Goal: Information Seeking & Learning: Learn about a topic

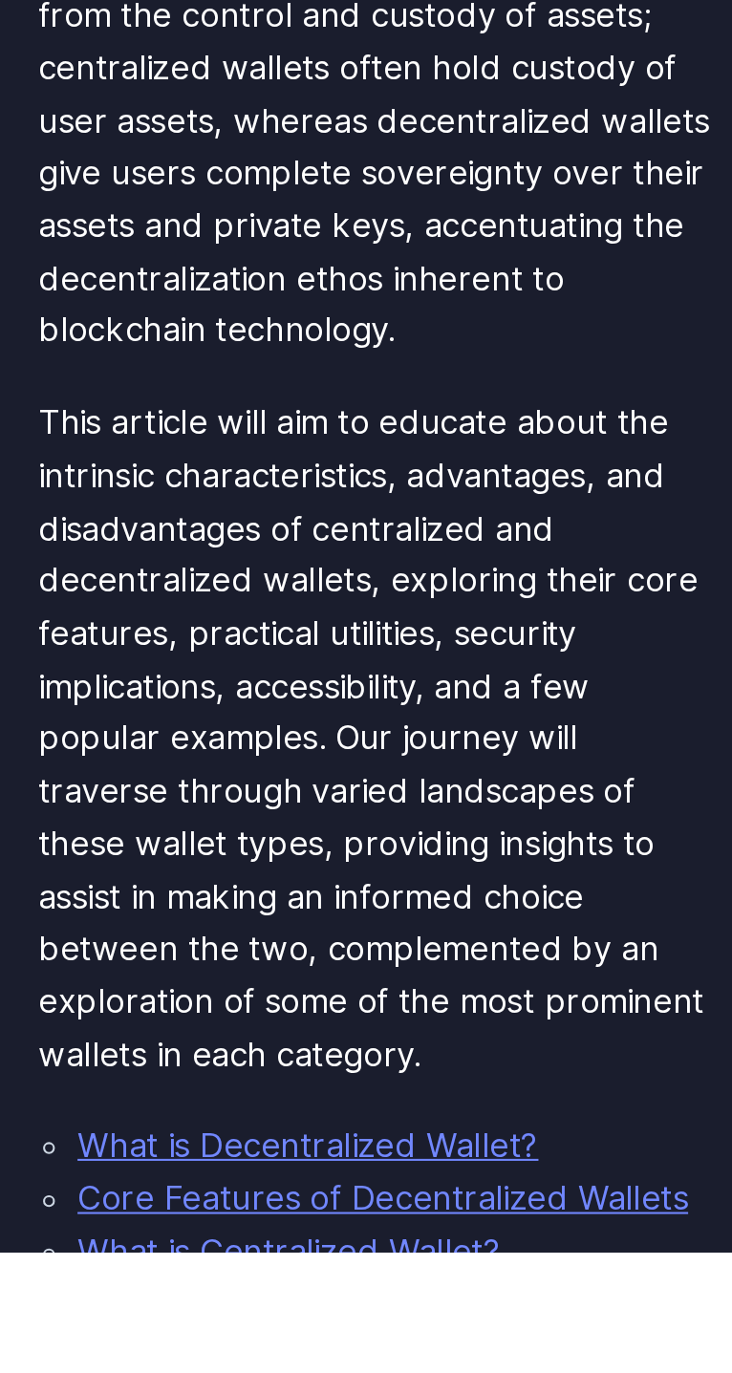
scroll to position [235, 0]
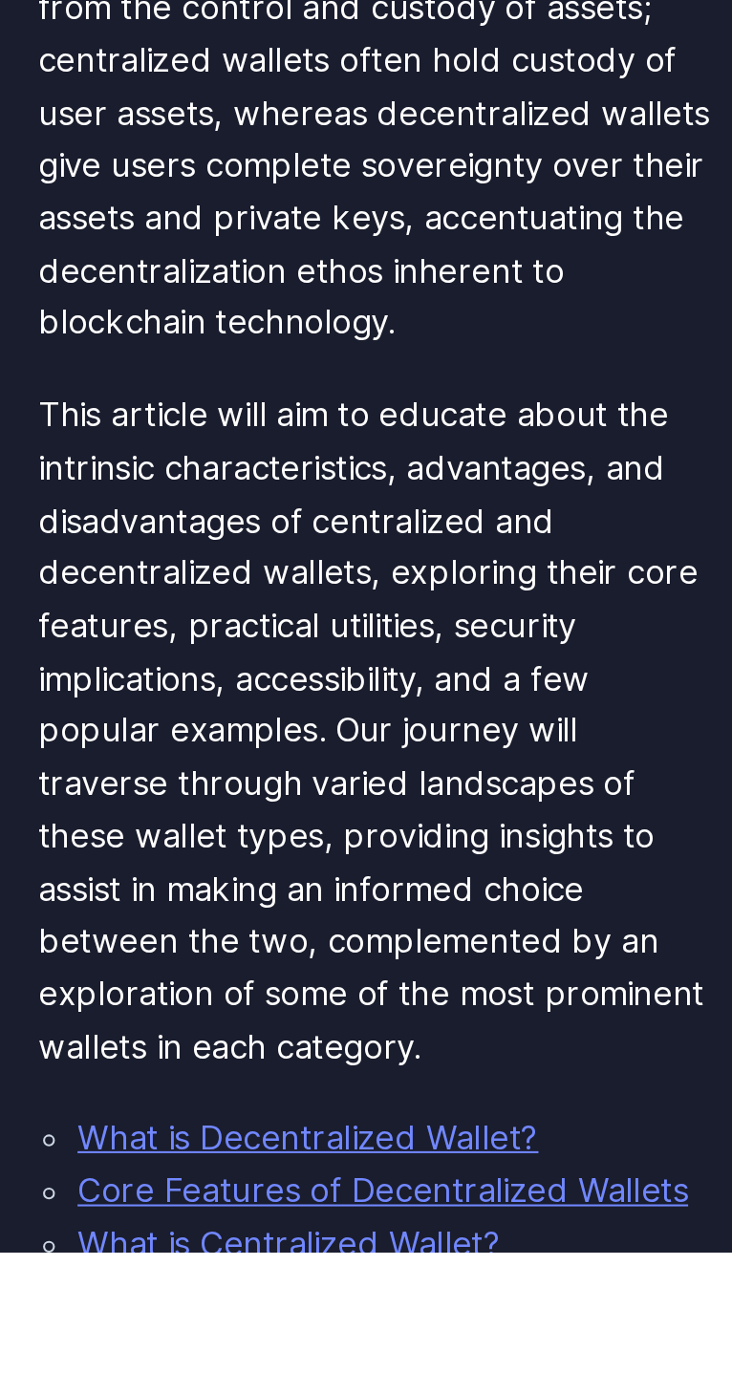
click at [333, 1308] on link "What is Decentralized Wallet?" at bounding box center [333, 1317] width 224 height 19
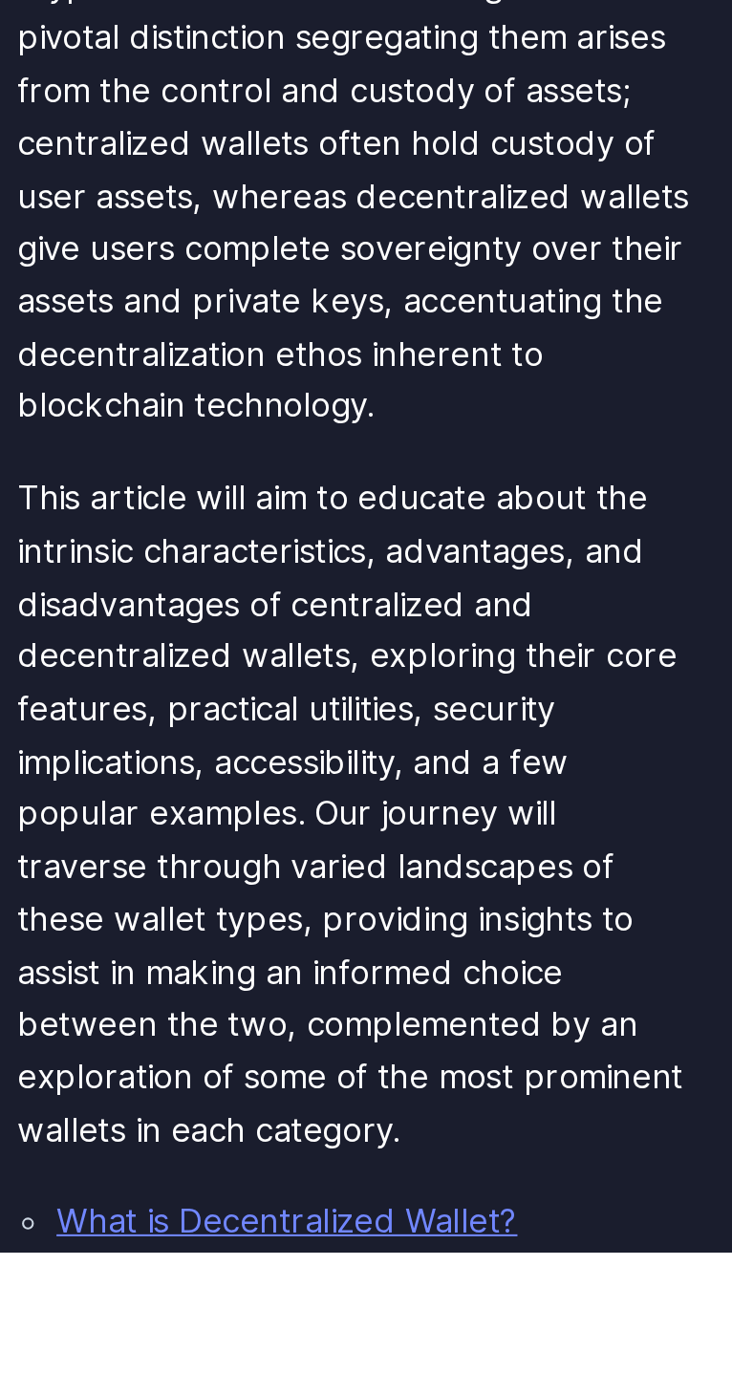
scroll to position [195, 0]
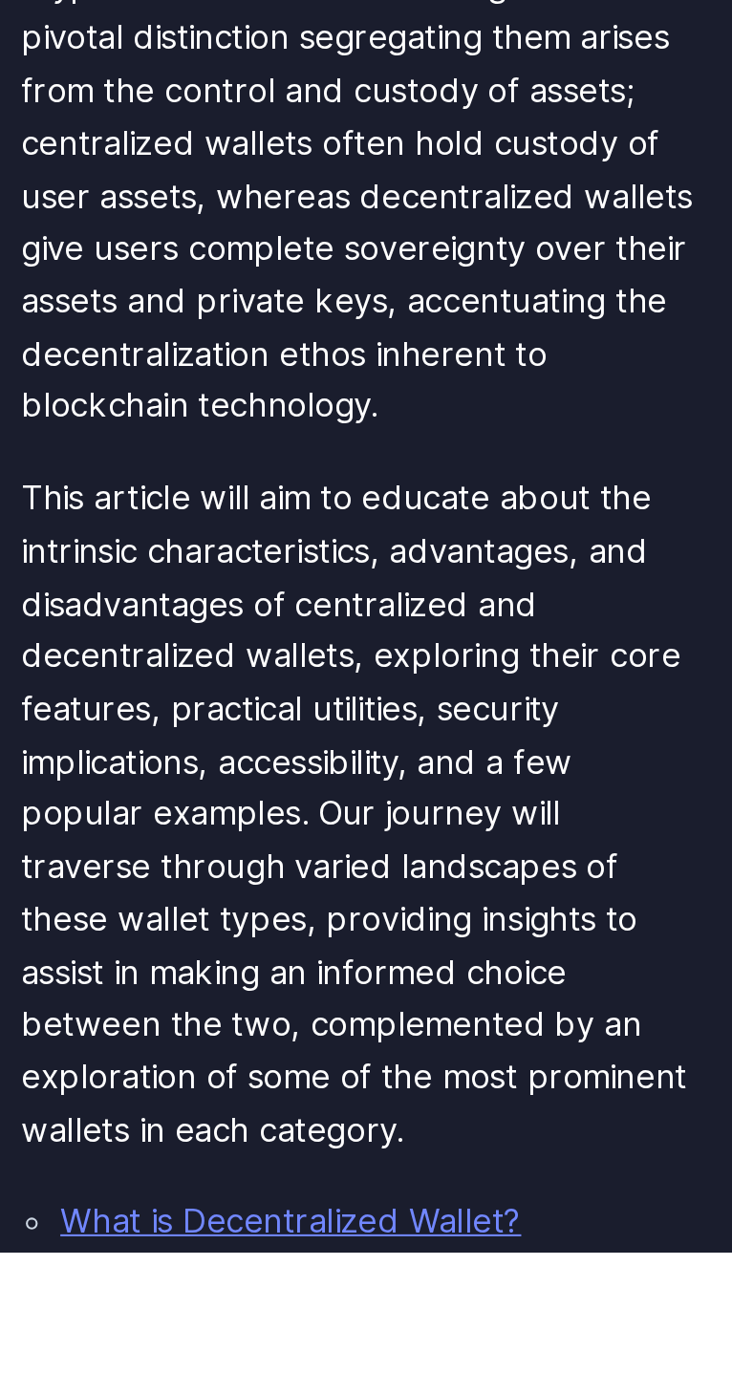
click at [356, 1372] on link "Core Features of Decentralized Wallets" at bounding box center [369, 1383] width 296 height 19
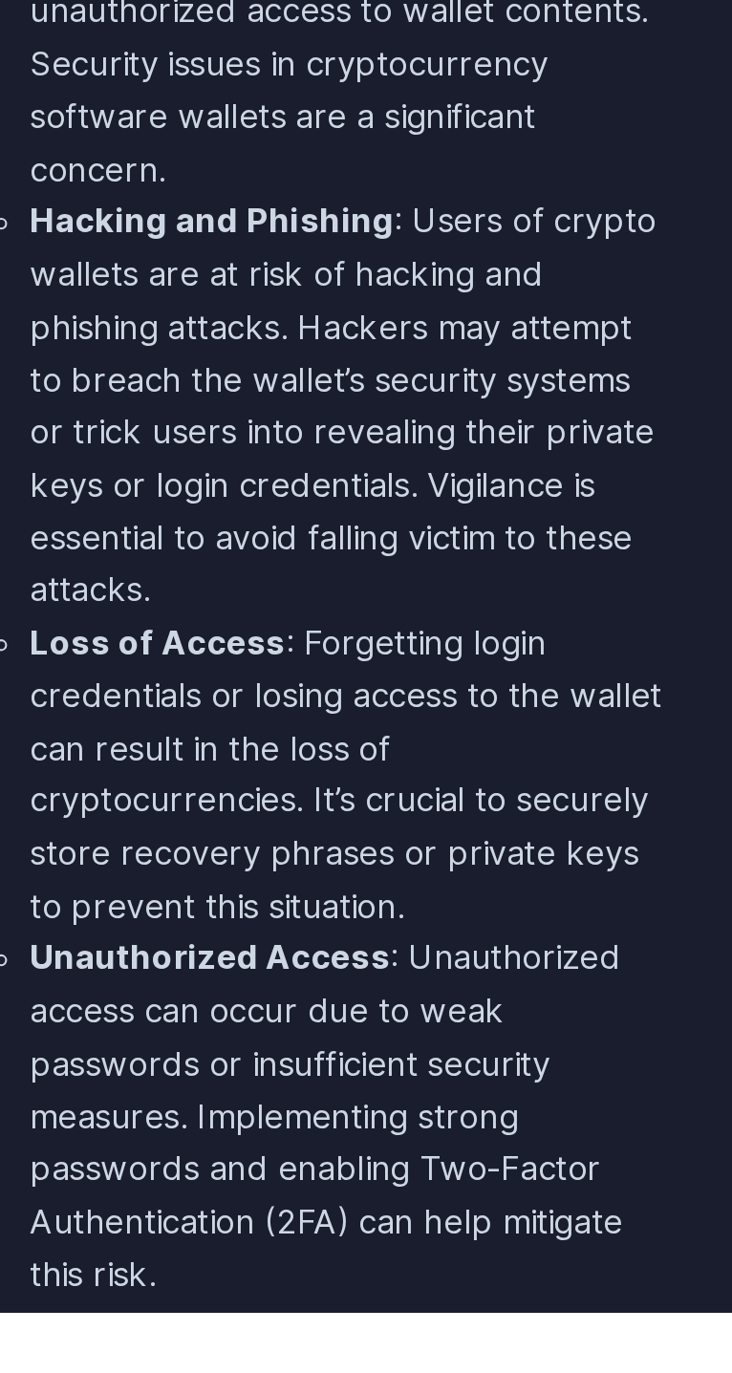
scroll to position [5740, 0]
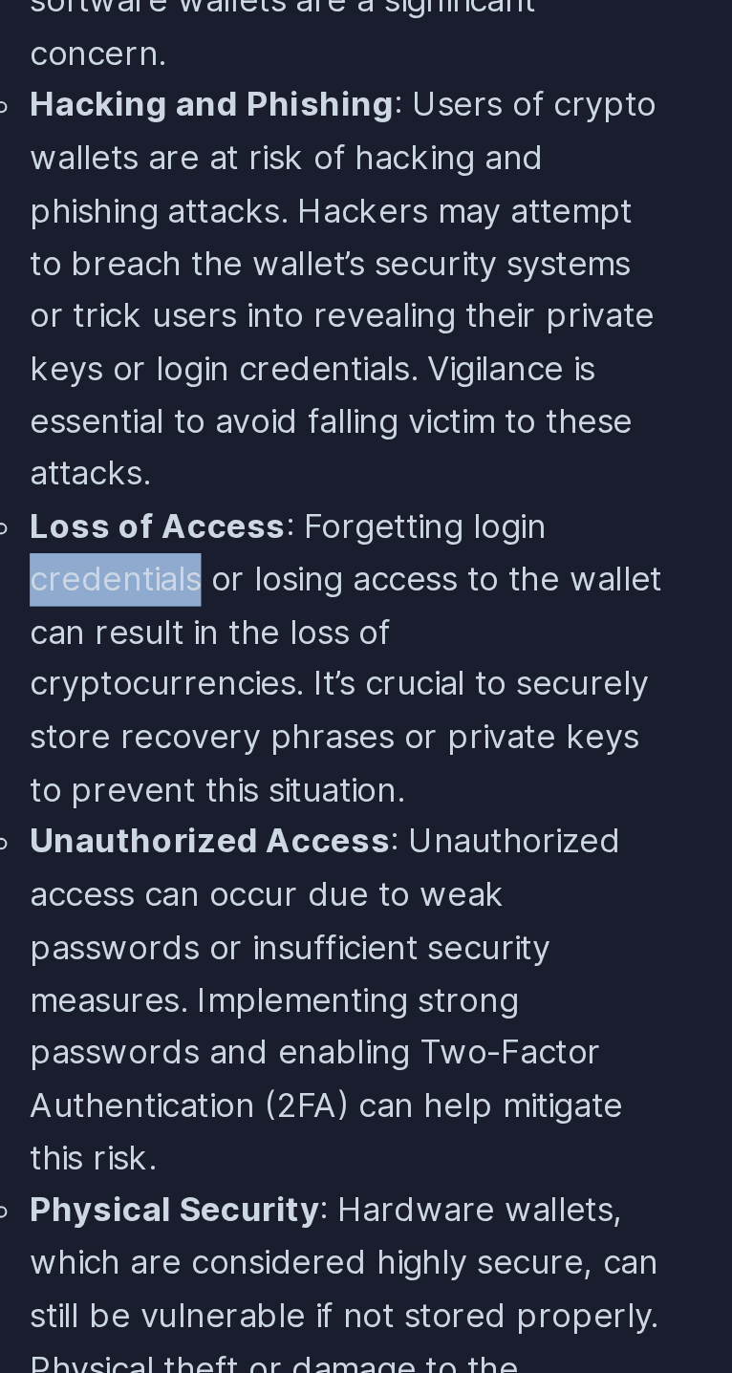
click at [517, 1103] on li "Unauthorized Access : Unauthorized access can occur due to weak passwords or in…" at bounding box center [376, 1192] width 310 height 179
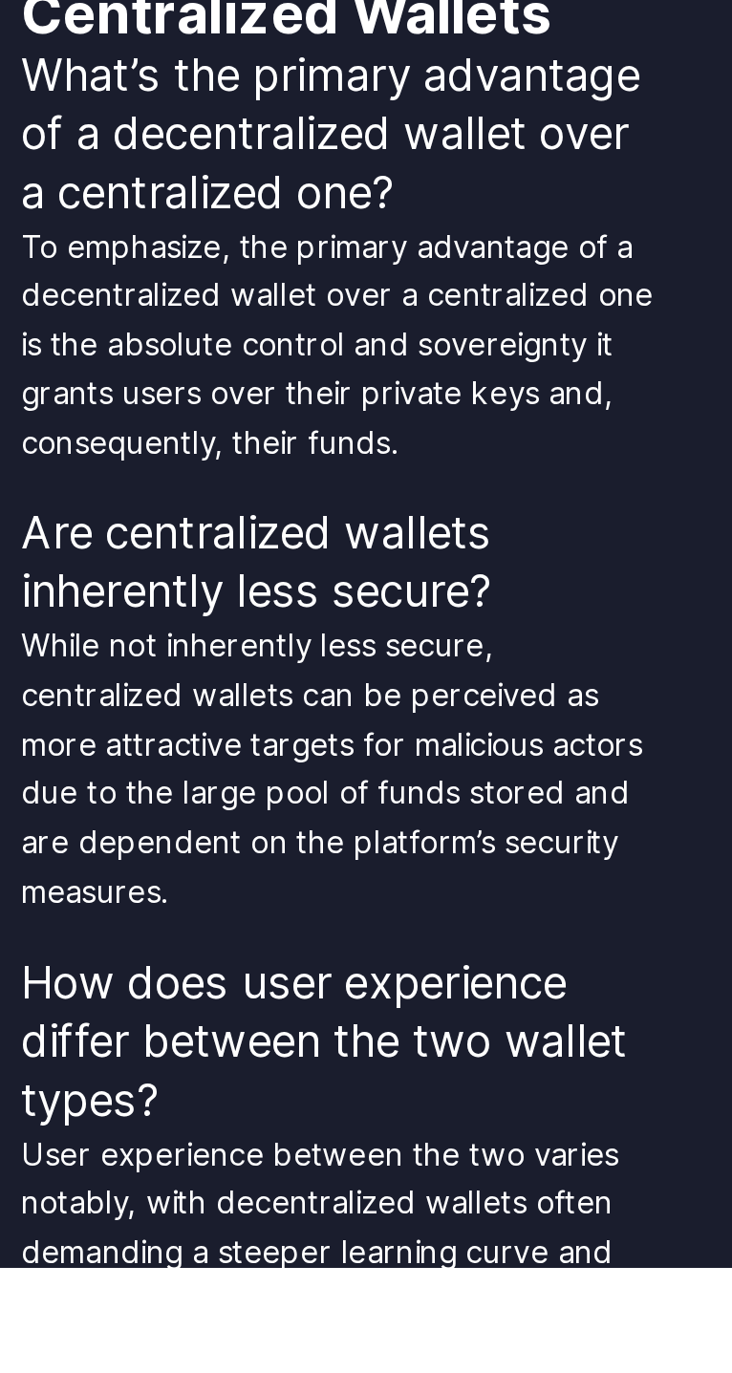
scroll to position [11041, 0]
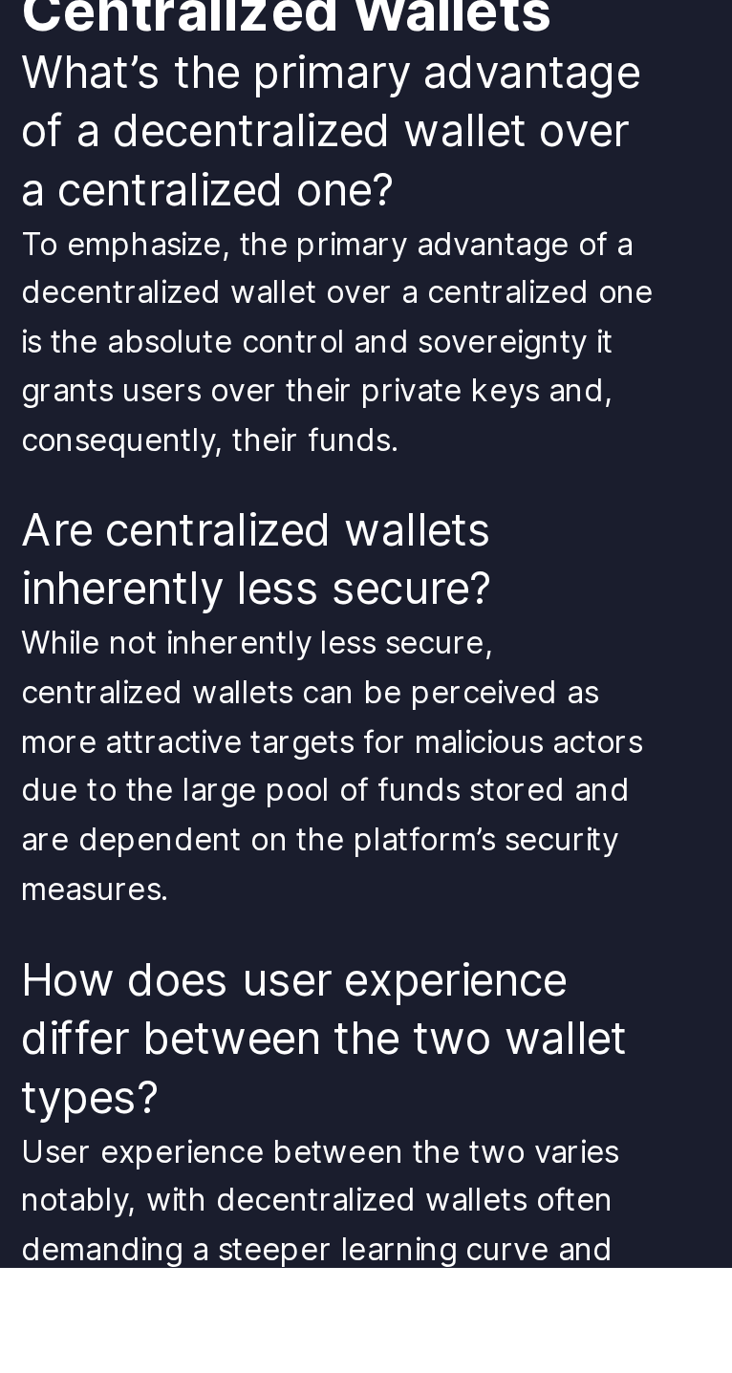
click at [269, 1249] on h3 "How does user experience differ between the two wallet types?" at bounding box center [366, 1255] width 329 height 92
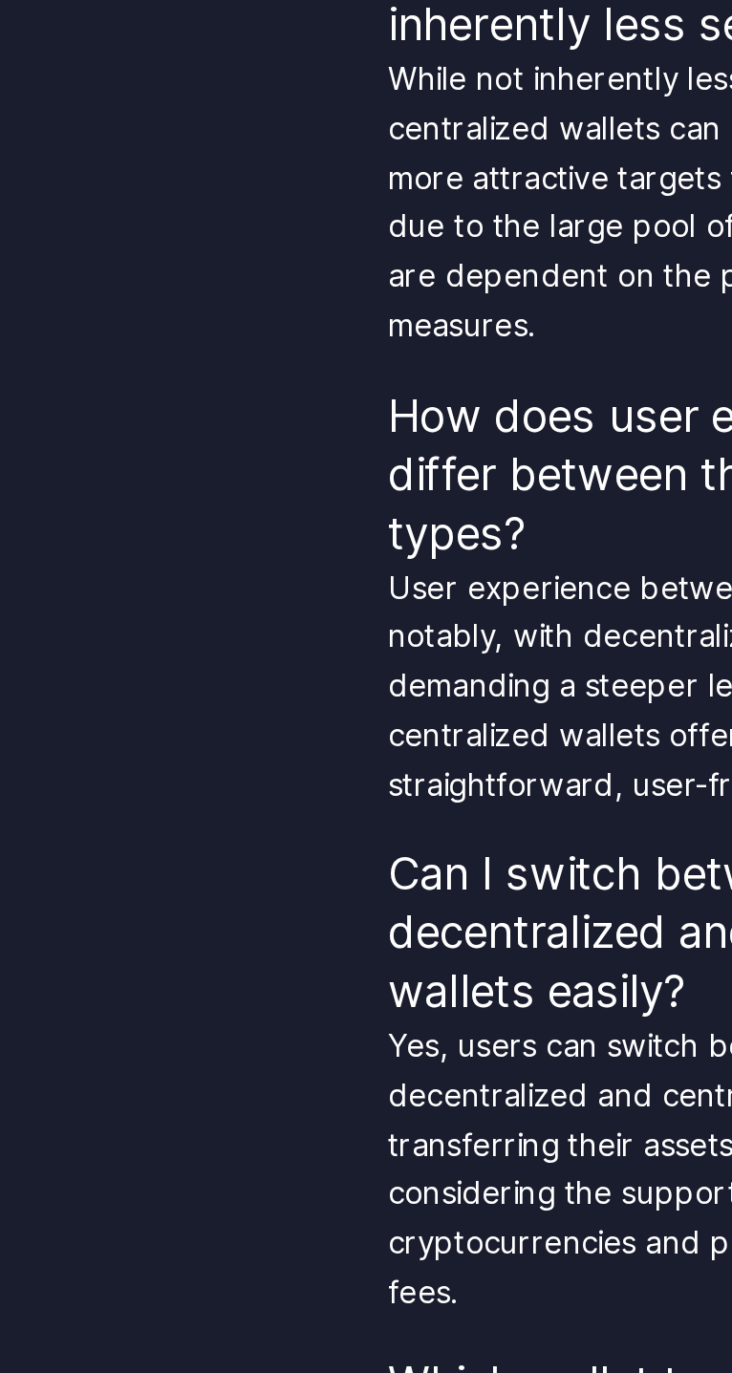
scroll to position [12048, 0]
